Goal: Transaction & Acquisition: Purchase product/service

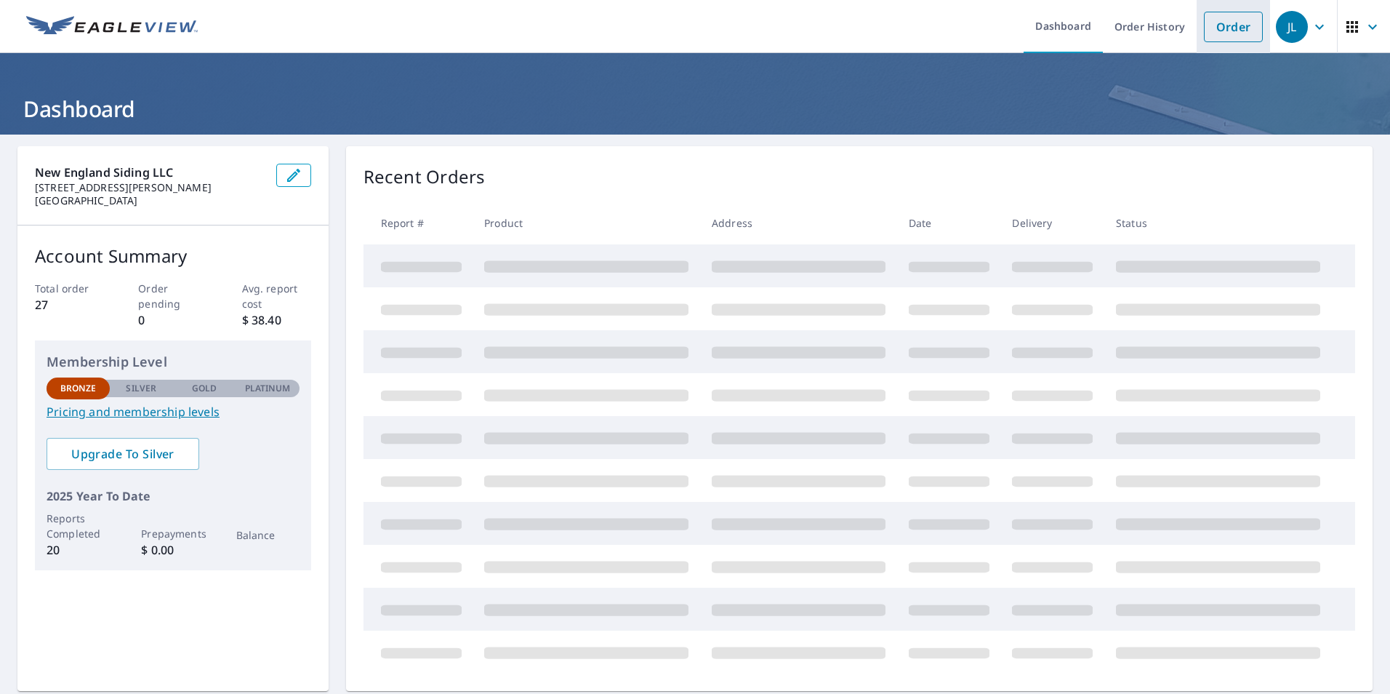
click at [1227, 24] on link "Order" at bounding box center [1233, 27] width 59 height 31
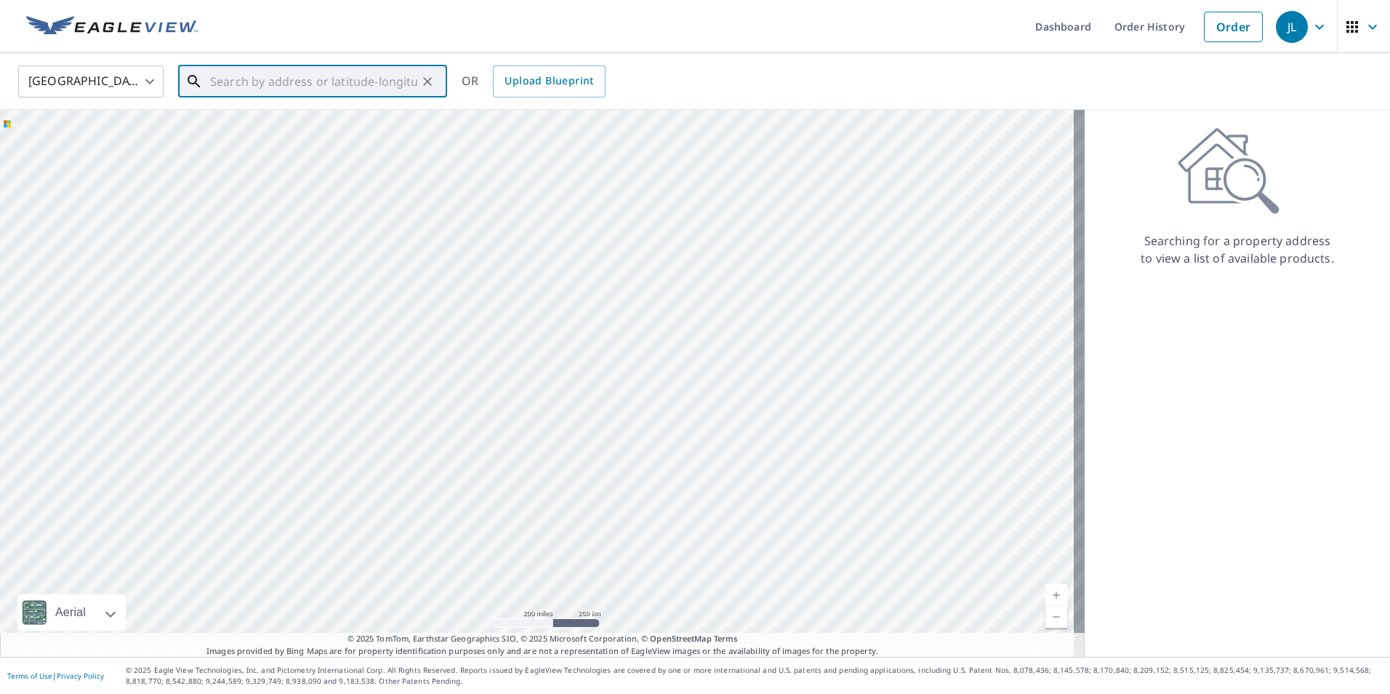
click at [246, 79] on input "text" at bounding box center [313, 81] width 207 height 41
click at [276, 128] on span "[STREET_ADDRESS]" at bounding box center [321, 123] width 228 height 17
type input "[STREET_ADDRESS]"
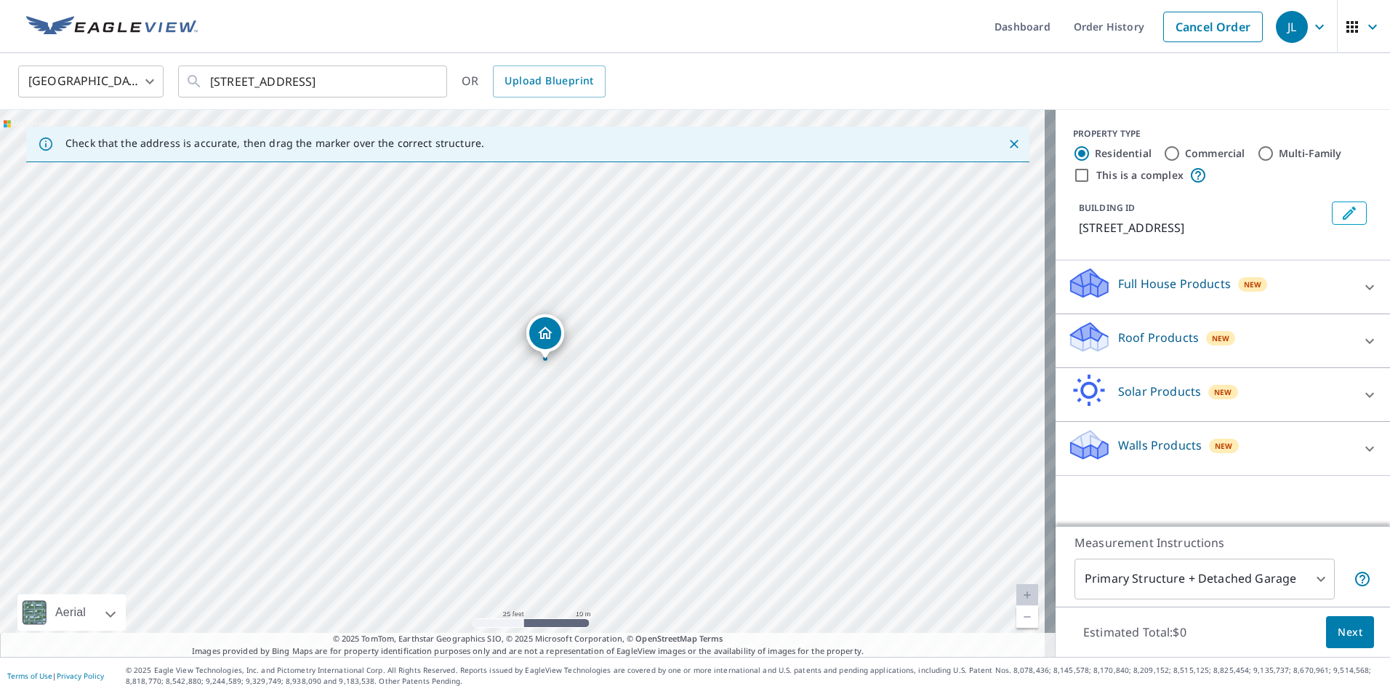
click at [1287, 444] on div "Walls Products New" at bounding box center [1209, 448] width 285 height 41
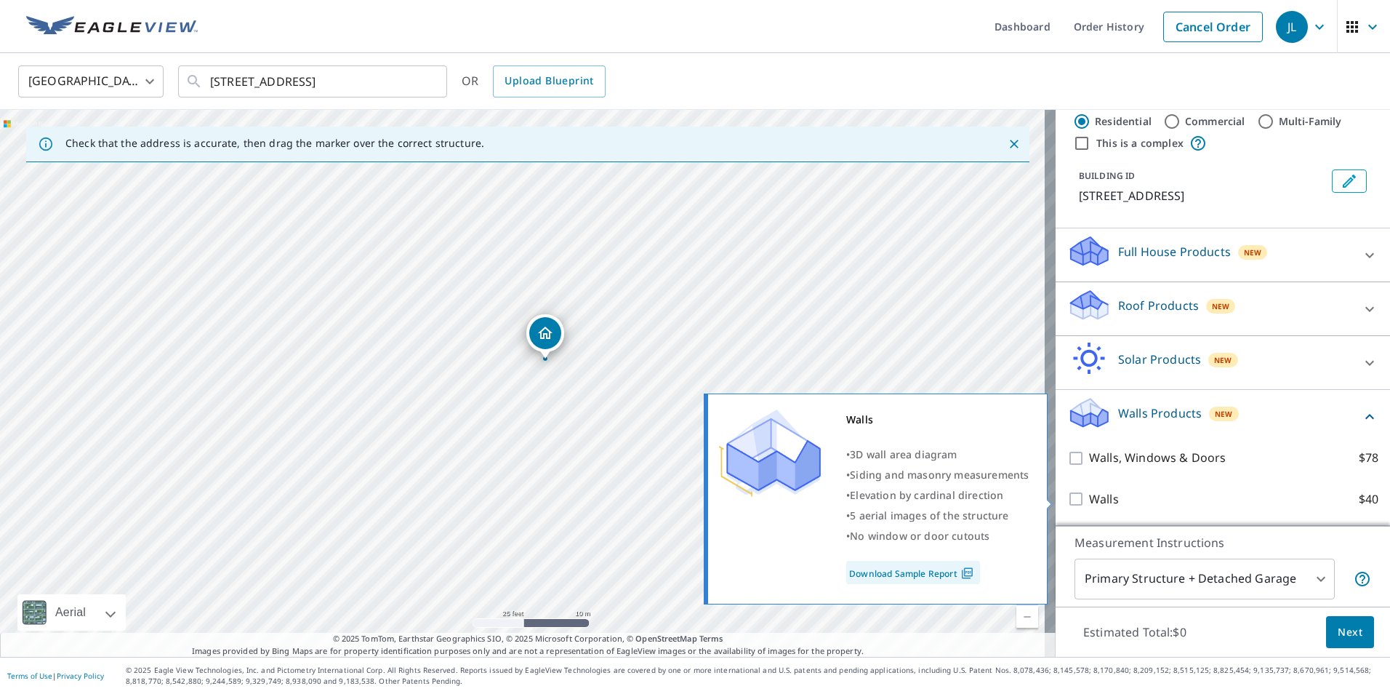
click at [1113, 499] on label "Walls $40" at bounding box center [1233, 499] width 289 height 18
click at [1089, 499] on input "Walls $40" at bounding box center [1078, 498] width 22 height 17
checkbox input "true"
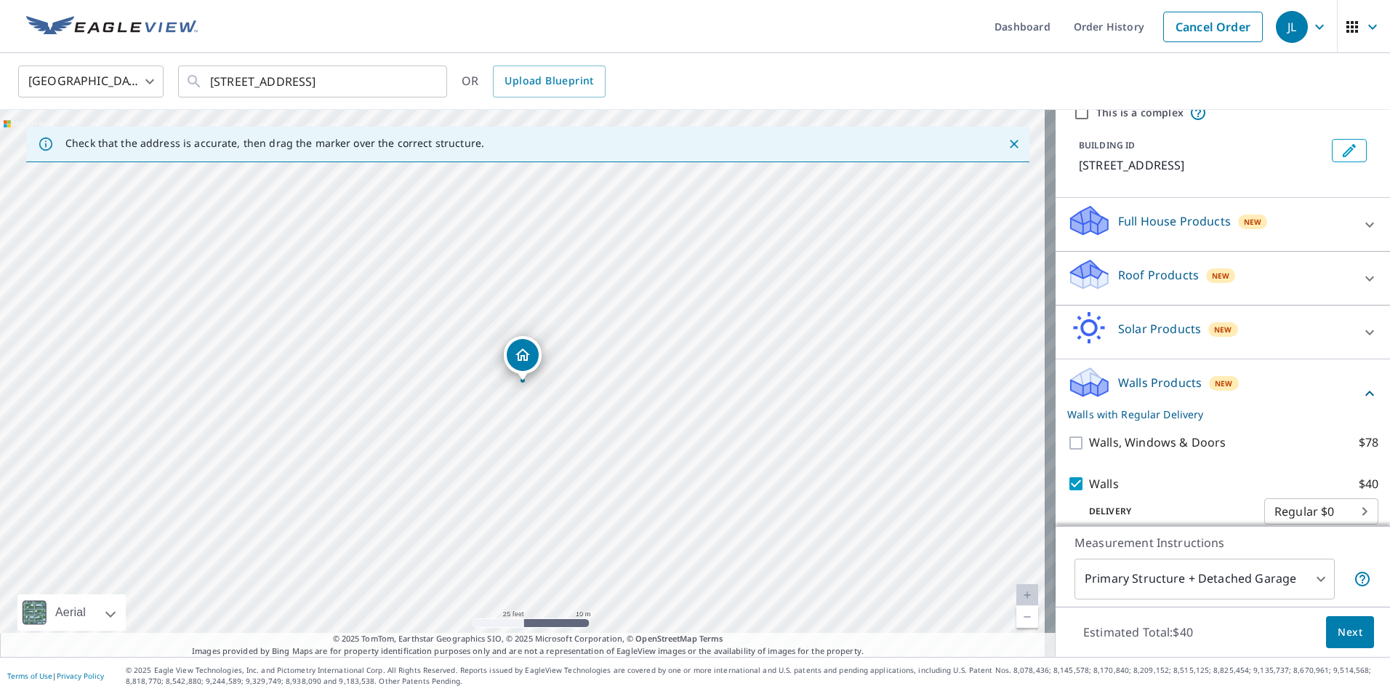
scroll to position [79, 0]
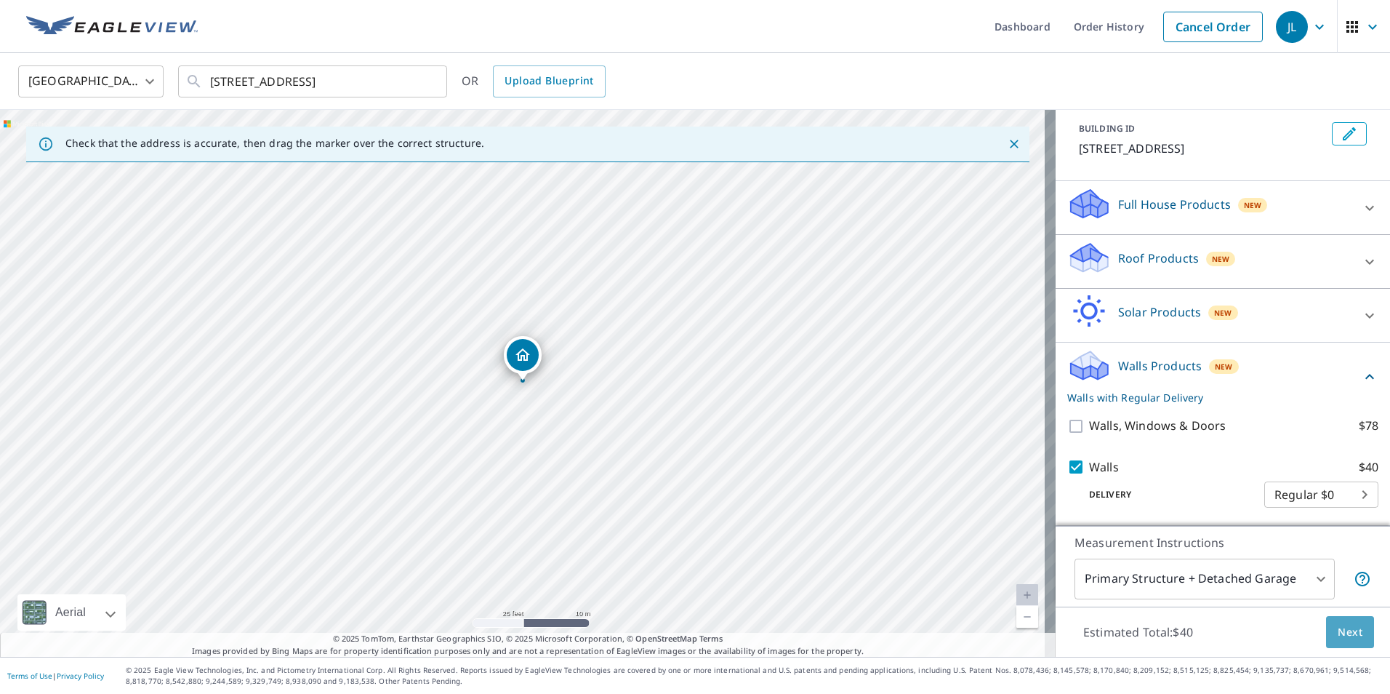
click at [1340, 634] on span "Next" at bounding box center [1350, 632] width 25 height 18
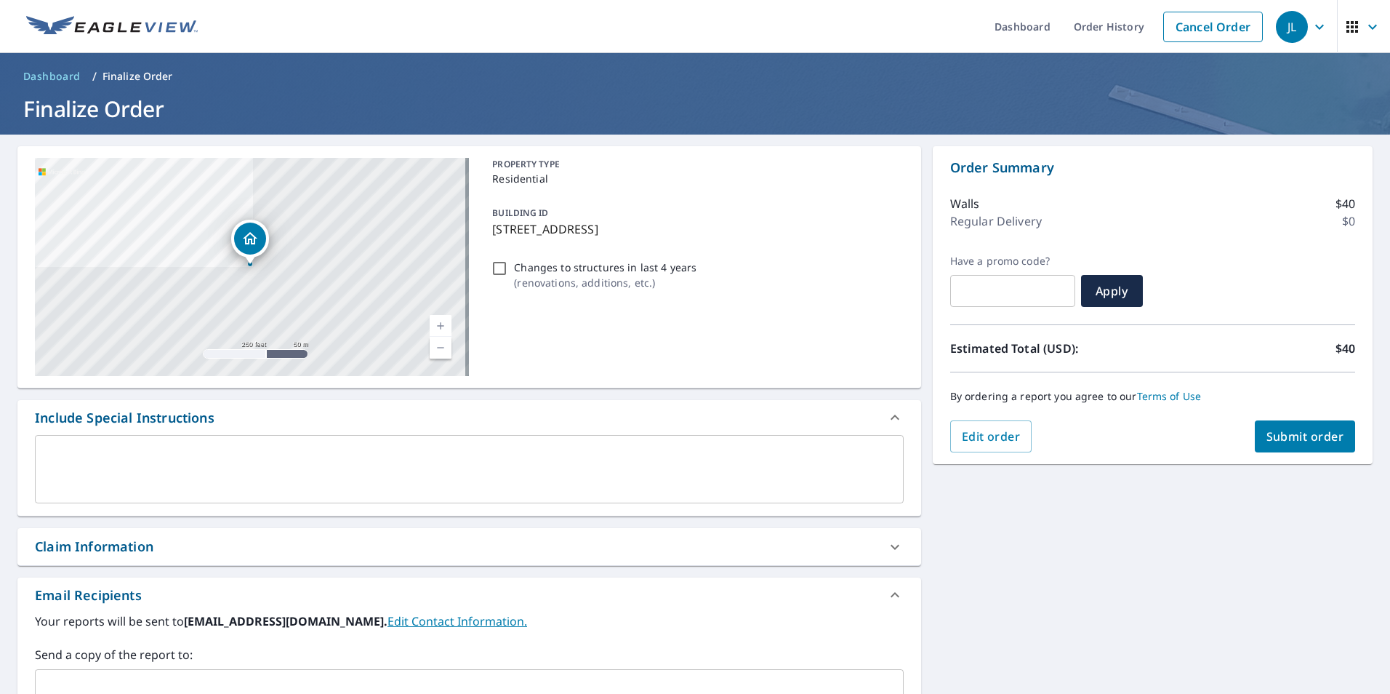
click at [1294, 436] on span "Submit order" at bounding box center [1306, 436] width 78 height 16
